Goal: Information Seeking & Learning: Check status

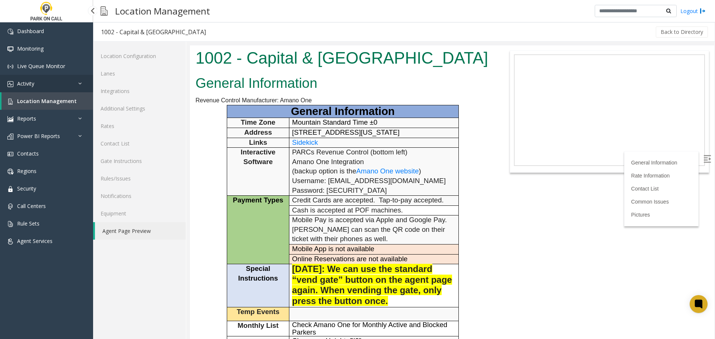
click at [51, 86] on link "Activity" at bounding box center [46, 83] width 93 height 17
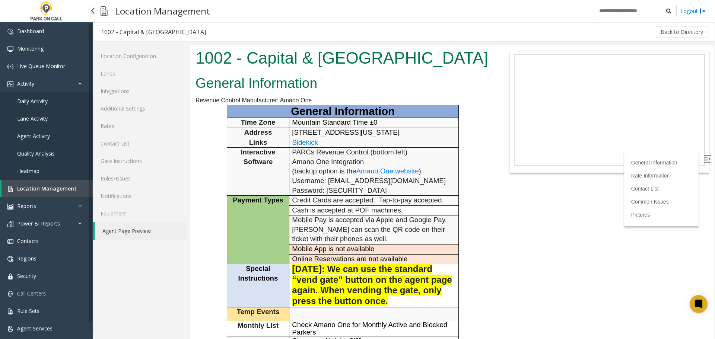
click at [50, 141] on link "Agent Activity" at bounding box center [46, 135] width 93 height 17
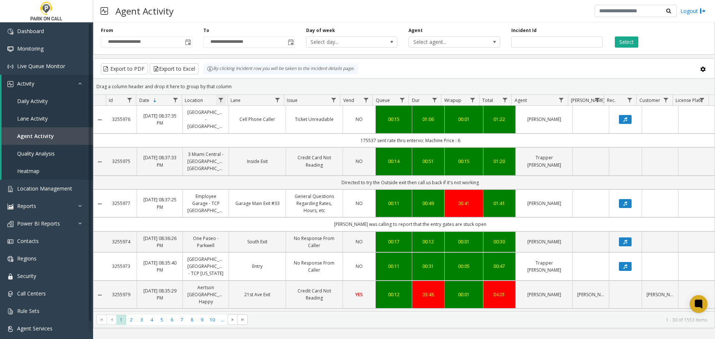
click at [223, 97] on span "Data table" at bounding box center [221, 100] width 6 height 6
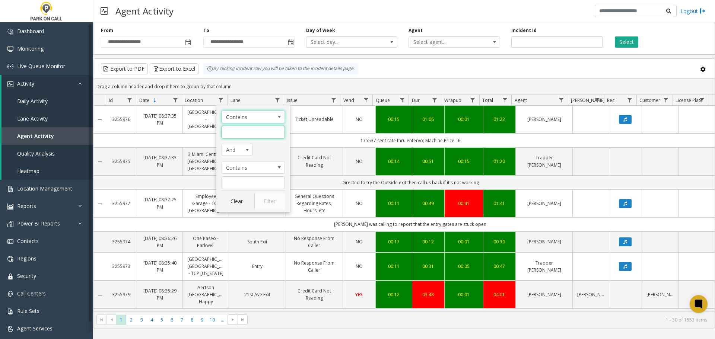
click at [242, 135] on input "Location Filter" at bounding box center [252, 132] width 63 height 13
type input "**********"
click button "Filter" at bounding box center [269, 201] width 31 height 16
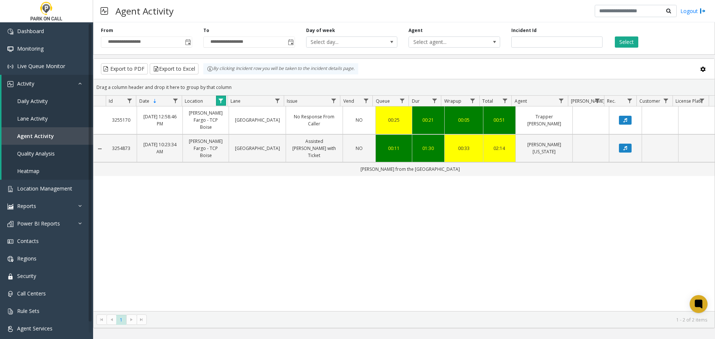
click at [224, 101] on link "Data table" at bounding box center [221, 101] width 10 height 10
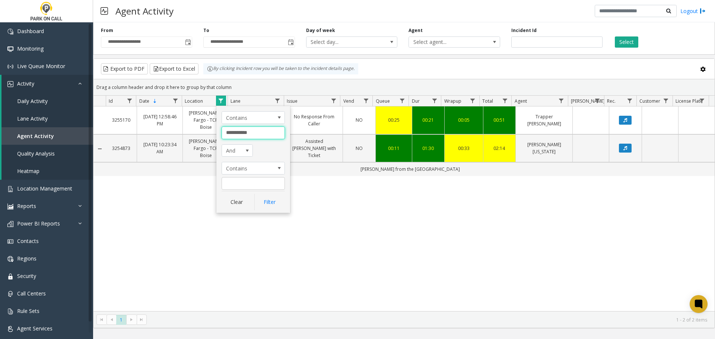
drag, startPoint x: 267, startPoint y: 136, endPoint x: 69, endPoint y: 156, distance: 198.7
click at [109, 153] on app-root "**********" at bounding box center [357, 169] width 715 height 339
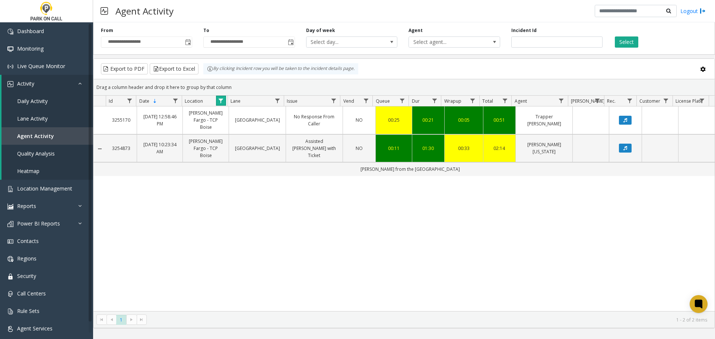
click at [219, 104] on link "Data table" at bounding box center [221, 101] width 10 height 10
click at [225, 99] on link "Data table" at bounding box center [221, 101] width 10 height 10
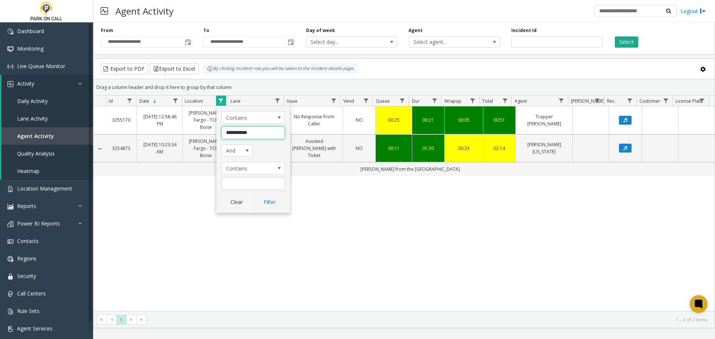
click at [261, 128] on input "**********" at bounding box center [252, 133] width 63 height 13
type input "*"
type input "**********"
click button "Filter" at bounding box center [269, 202] width 31 height 16
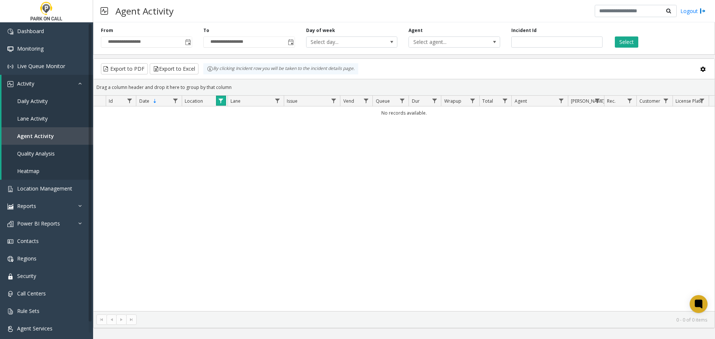
click at [223, 98] on span "Data table" at bounding box center [221, 101] width 6 height 6
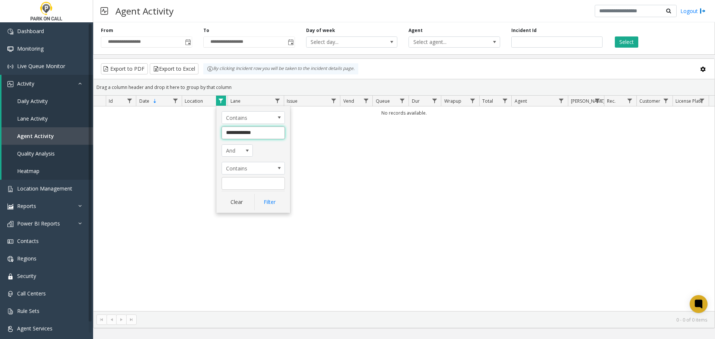
click at [244, 130] on input "**********" at bounding box center [252, 133] width 63 height 13
type input "**********"
click button "Filter" at bounding box center [269, 202] width 31 height 16
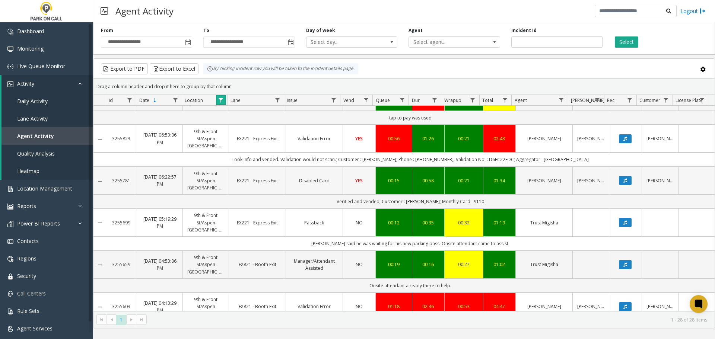
scroll to position [223, 0]
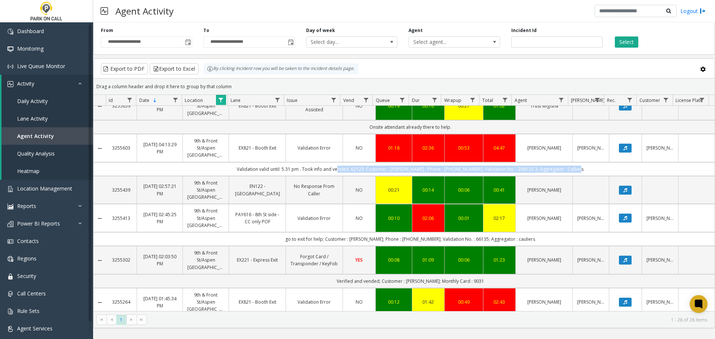
drag, startPoint x: 582, startPoint y: 170, endPoint x: 342, endPoint y: 172, distance: 240.1
click at [342, 172] on td "Validation valid until: 5.31 pm . Took info and vended. 62123; Customer : [PERS…" at bounding box center [410, 169] width 609 height 14
click at [361, 168] on td "Validation valid until: 5.31 pm . Took info and vended. 62123; Customer : [PERS…" at bounding box center [410, 169] width 609 height 14
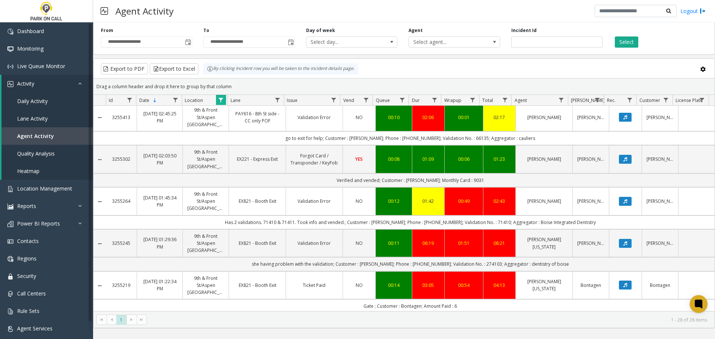
scroll to position [335, 0]
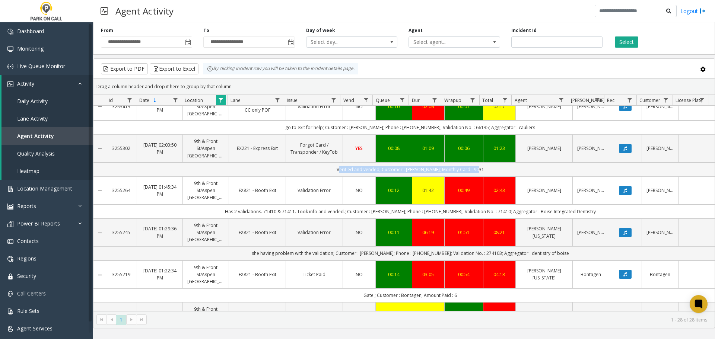
drag, startPoint x: 480, startPoint y: 170, endPoint x: 339, endPoint y: 173, distance: 141.5
click at [339, 173] on td "Verified and vended; Customer : [PERSON_NAME]; Monthly Card : 9031" at bounding box center [410, 170] width 609 height 14
click at [362, 169] on td "Verified and vended; Customer : [PERSON_NAME]; Monthly Card : 9031" at bounding box center [410, 170] width 609 height 14
click at [60, 190] on span "Location Management" at bounding box center [44, 188] width 55 height 7
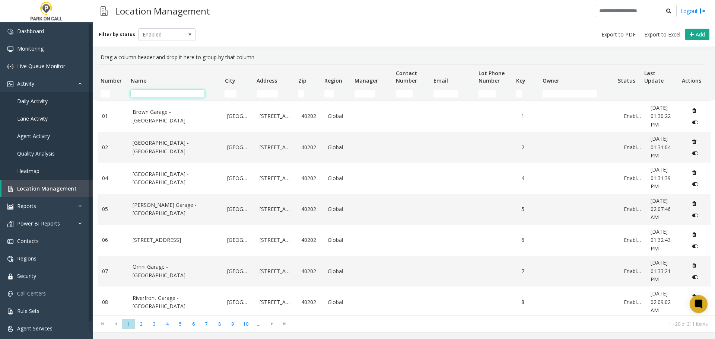
click at [175, 92] on input "Name Filter" at bounding box center [168, 93] width 74 height 7
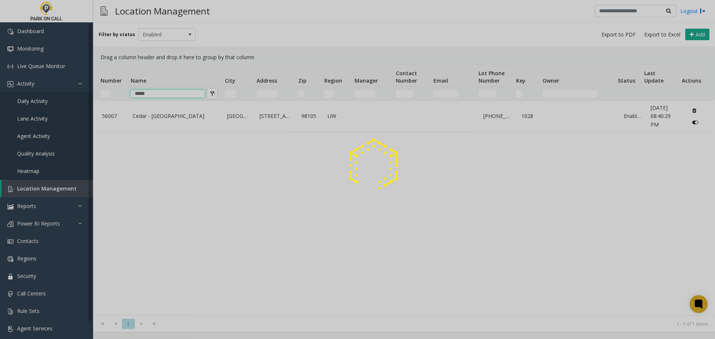
type input "*****"
click at [153, 122] on td "Cedar - [GEOGRAPHIC_DATA]" at bounding box center [175, 116] width 95 height 31
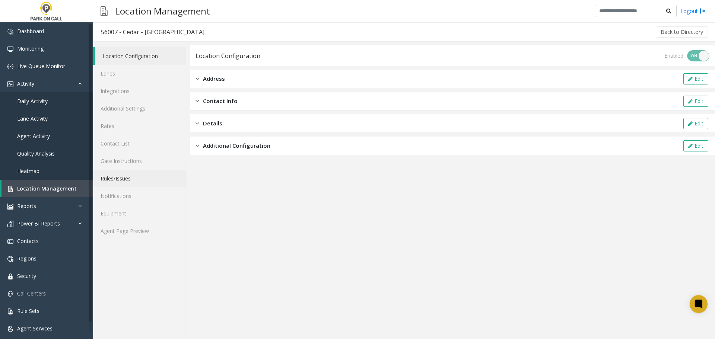
drag, startPoint x: 137, startPoint y: 181, endPoint x: 143, endPoint y: 180, distance: 6.4
click at [137, 181] on link "Rules/Issues" at bounding box center [139, 178] width 93 height 17
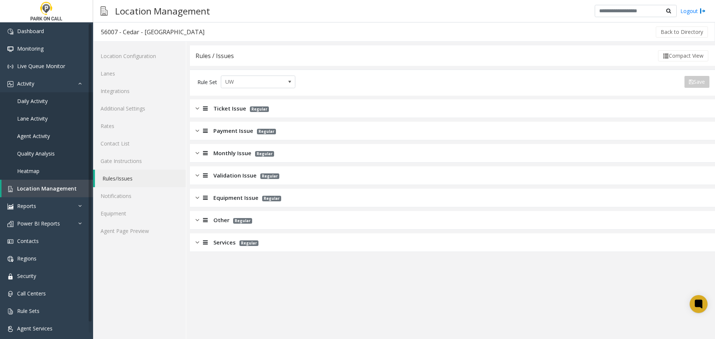
click at [243, 157] on span "Monthly Issue" at bounding box center [232, 153] width 38 height 9
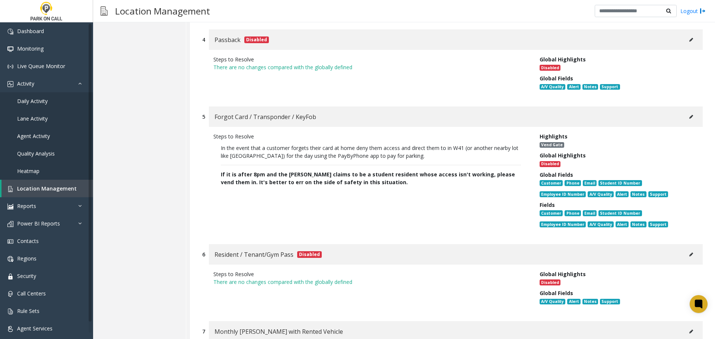
scroll to position [707, 0]
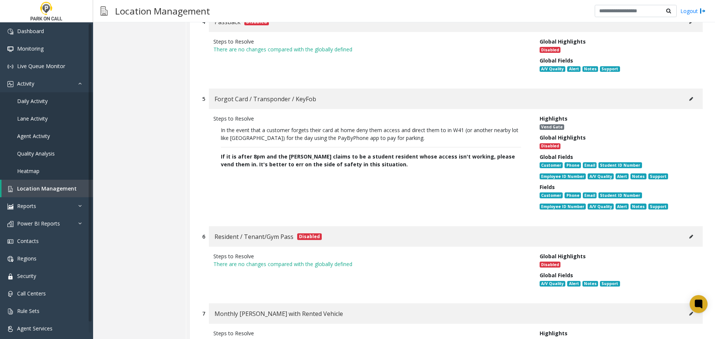
click at [685, 93] on button at bounding box center [691, 98] width 12 height 11
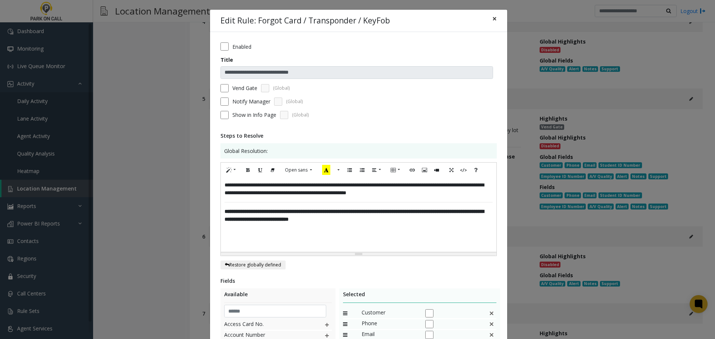
click at [492, 18] on span "×" at bounding box center [494, 18] width 4 height 10
